Goal: Task Accomplishment & Management: Manage account settings

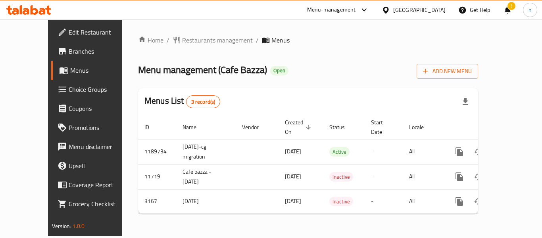
click at [390, 10] on icon at bounding box center [386, 10] width 8 height 8
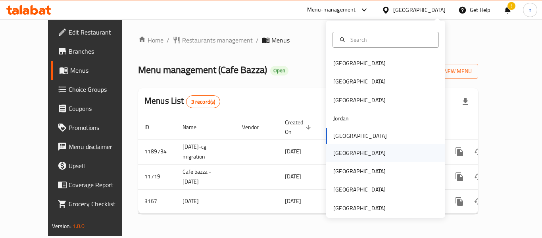
click at [350, 152] on div "[GEOGRAPHIC_DATA]" at bounding box center [385, 153] width 119 height 18
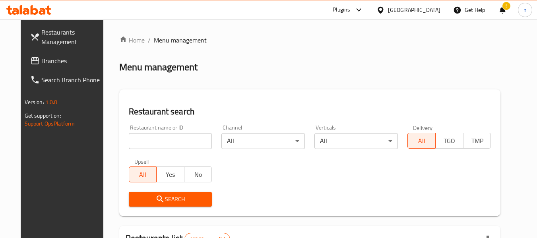
click at [363, 10] on icon at bounding box center [359, 10] width 10 height 10
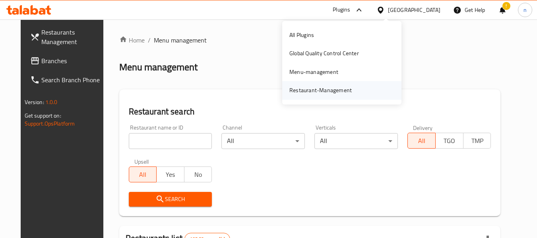
click at [327, 91] on div "Restaurant-Management" at bounding box center [320, 90] width 62 height 9
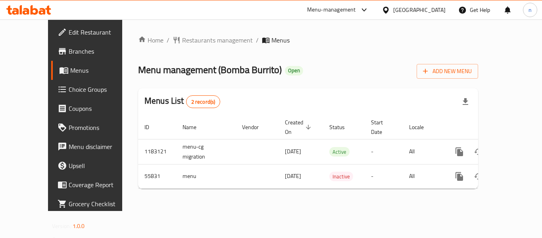
click at [390, 10] on icon at bounding box center [386, 10] width 8 height 8
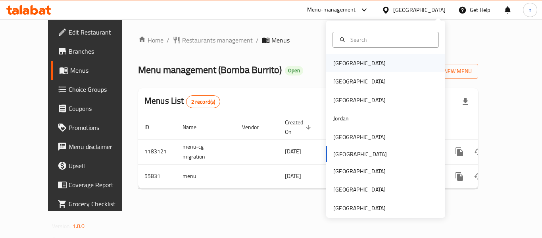
click at [334, 66] on div "[GEOGRAPHIC_DATA]" at bounding box center [360, 63] width 52 height 9
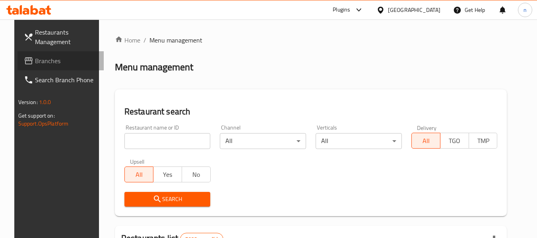
click at [58, 65] on span "Branches" at bounding box center [66, 61] width 63 height 10
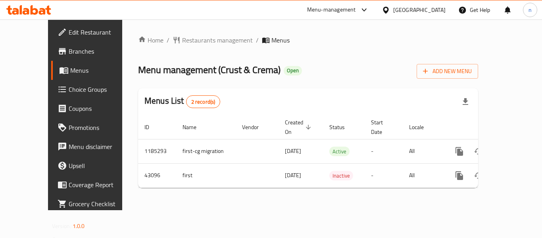
click at [389, 10] on icon at bounding box center [386, 9] width 6 height 7
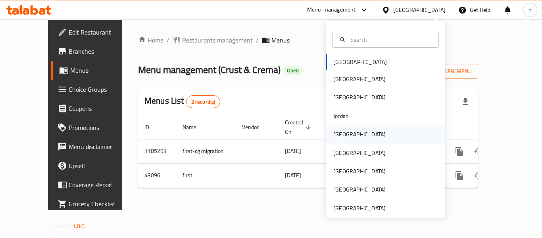
click at [338, 134] on div "Kuwait" at bounding box center [360, 134] width 52 height 9
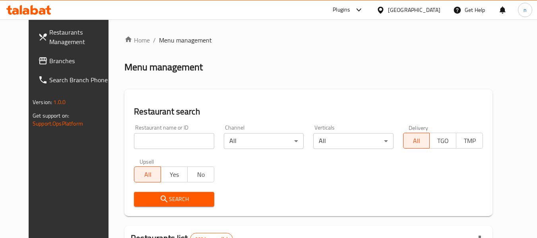
click at [51, 61] on span "Branches" at bounding box center [80, 61] width 63 height 10
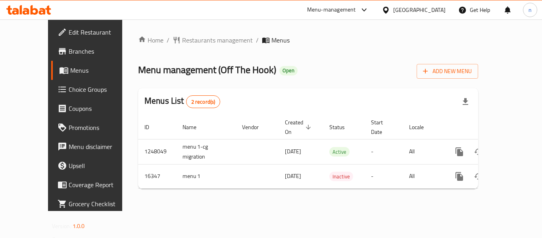
drag, startPoint x: 0, startPoint y: 0, endPoint x: 365, endPoint y: 9, distance: 364.7
click at [365, 9] on icon at bounding box center [365, 10] width 10 height 10
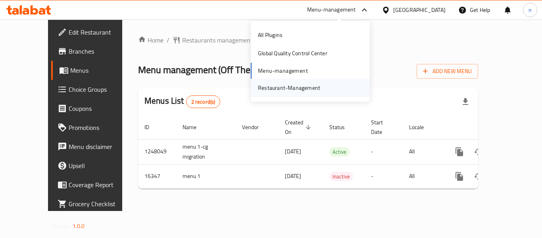
click at [286, 91] on div "Restaurant-Management" at bounding box center [289, 87] width 62 height 9
